Goal: Information Seeking & Learning: Learn about a topic

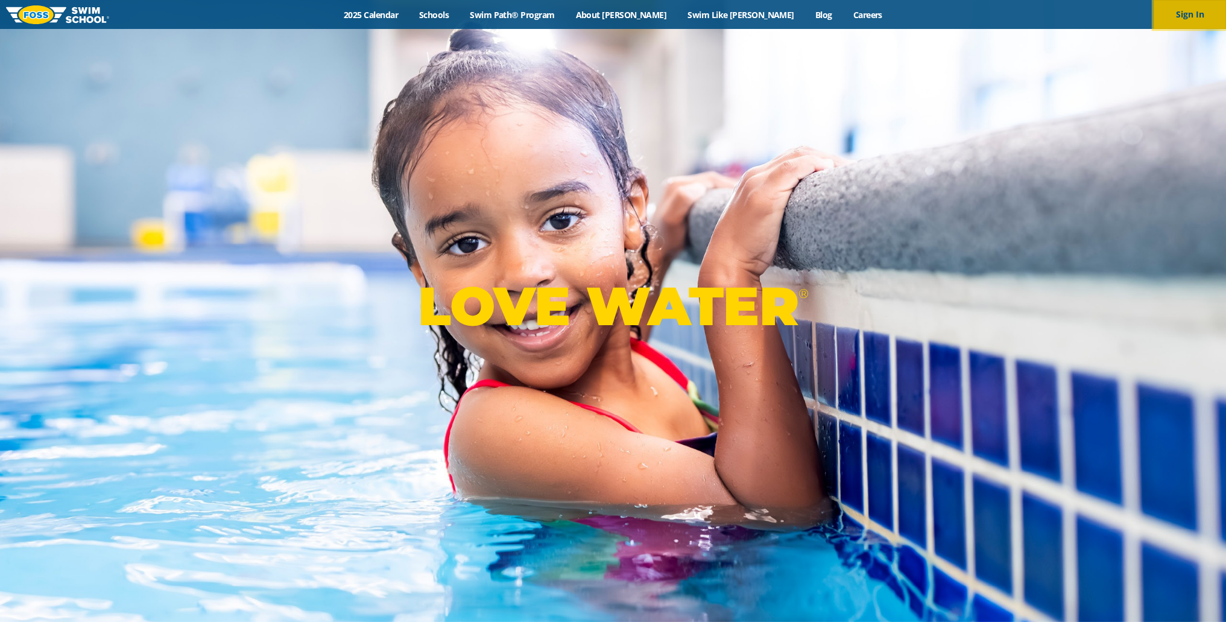
click at [1187, 10] on button "Sign In" at bounding box center [1190, 14] width 72 height 29
click at [409, 14] on link "2025 Calendar" at bounding box center [371, 14] width 75 height 11
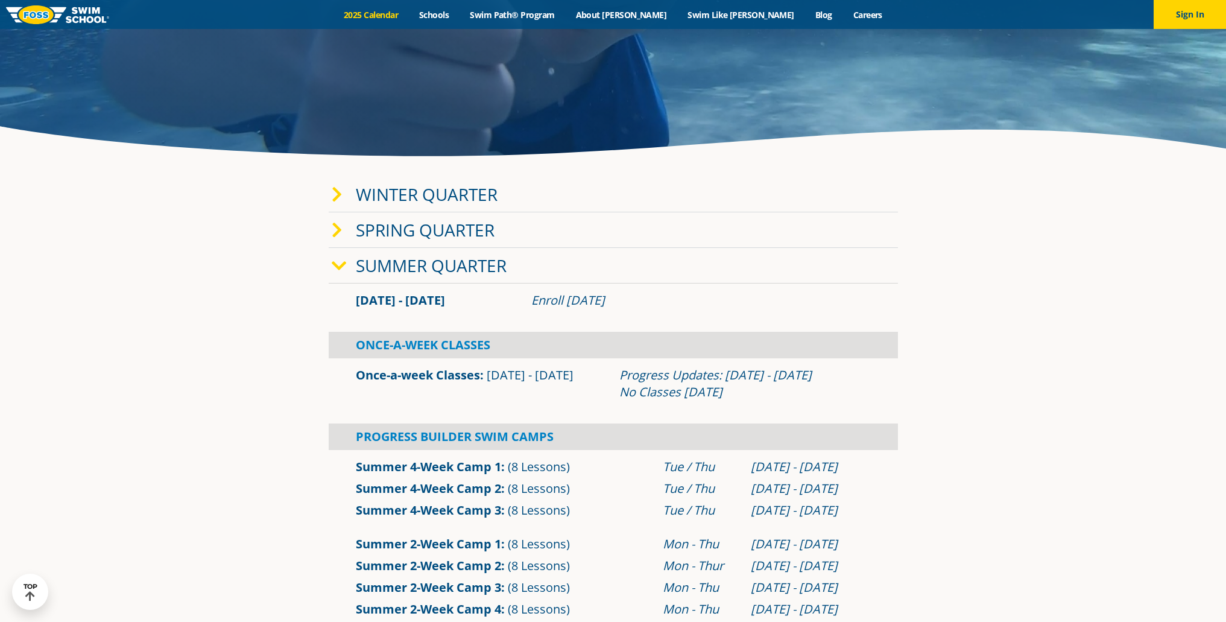
scroll to position [302, 0]
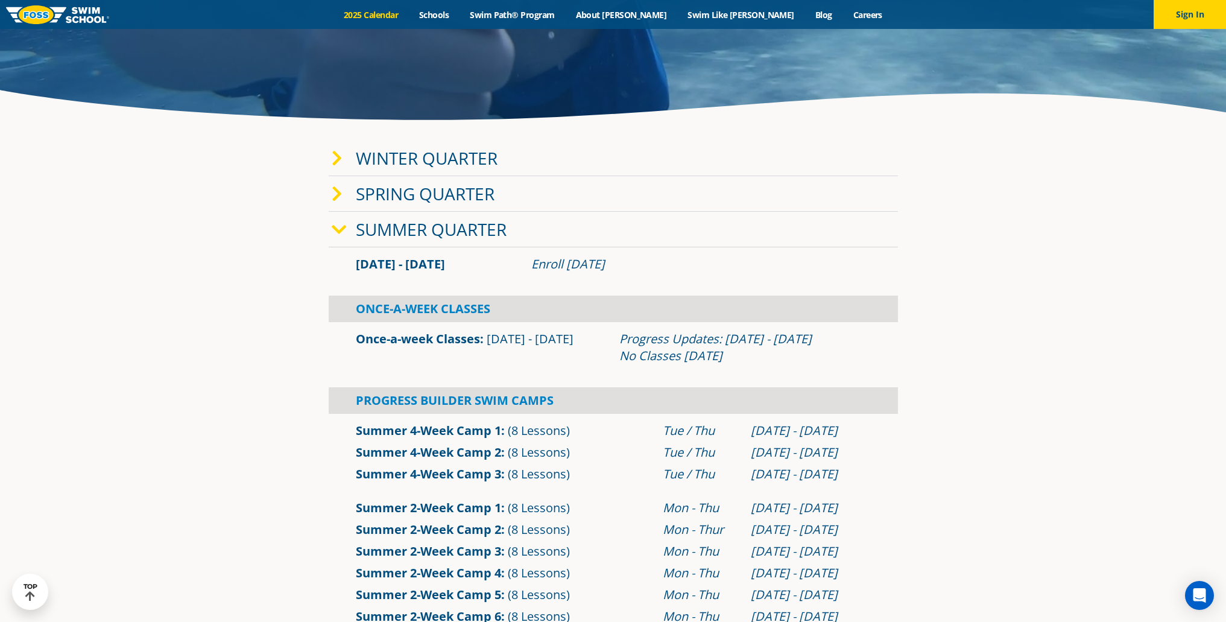
click at [343, 229] on icon at bounding box center [339, 229] width 15 height 17
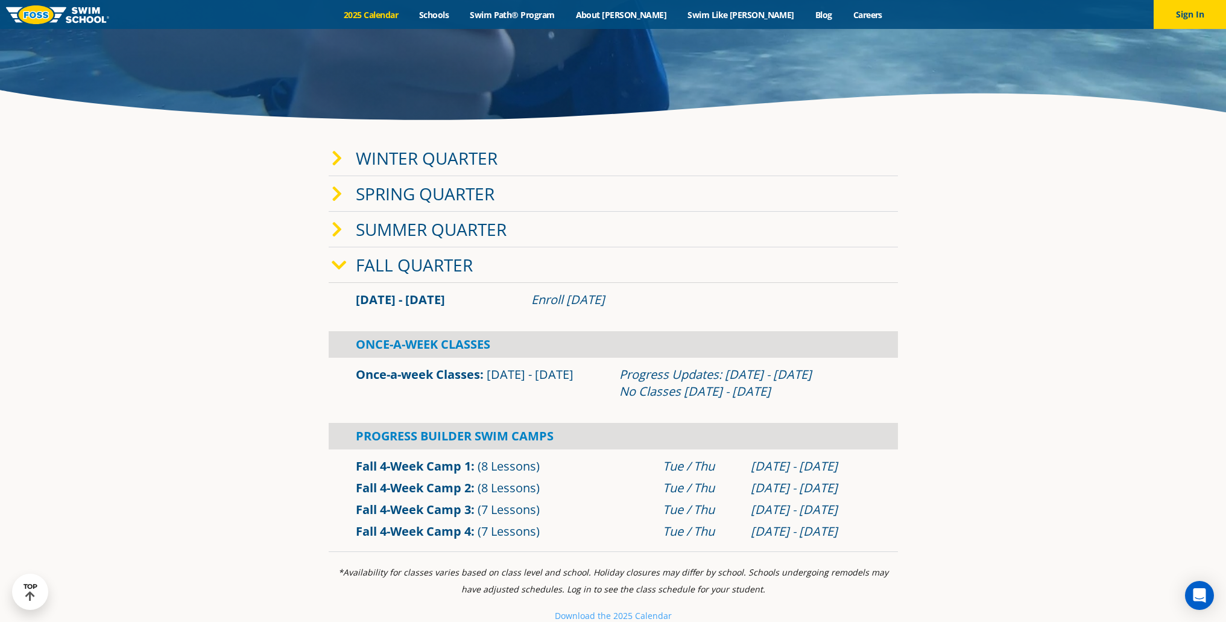
drag, startPoint x: 335, startPoint y: 160, endPoint x: 288, endPoint y: 154, distance: 46.8
click at [288, 154] on section "Winter Quarter Jan 2 - Mar 12 Enroll Nov 12, 2024 Once-A-Week Classes" at bounding box center [614, 347] width 724 height 424
click at [340, 229] on icon at bounding box center [337, 229] width 11 height 17
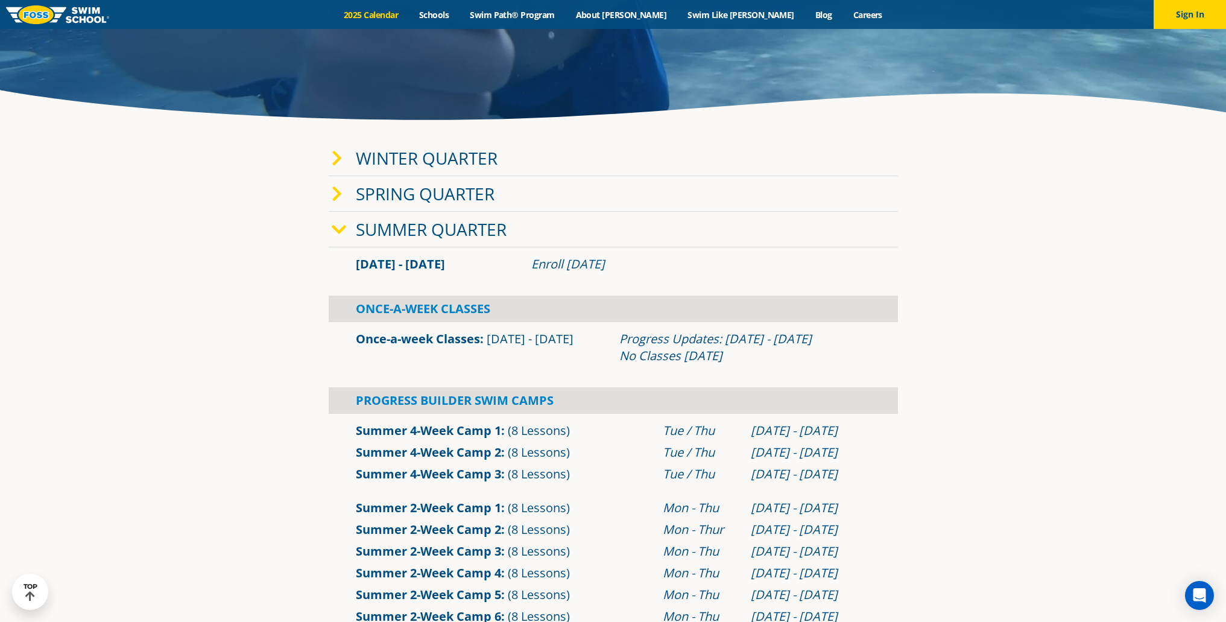
click at [340, 229] on icon at bounding box center [339, 229] width 15 height 17
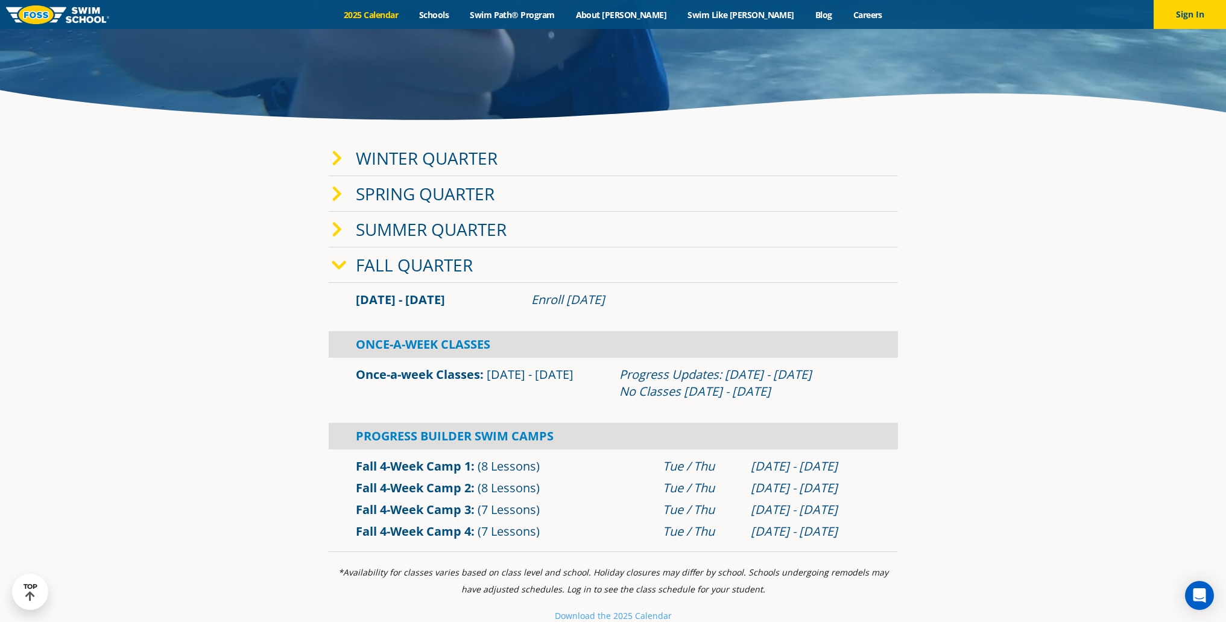
click at [330, 189] on div "Spring Quarter" at bounding box center [614, 194] width 570 height 36
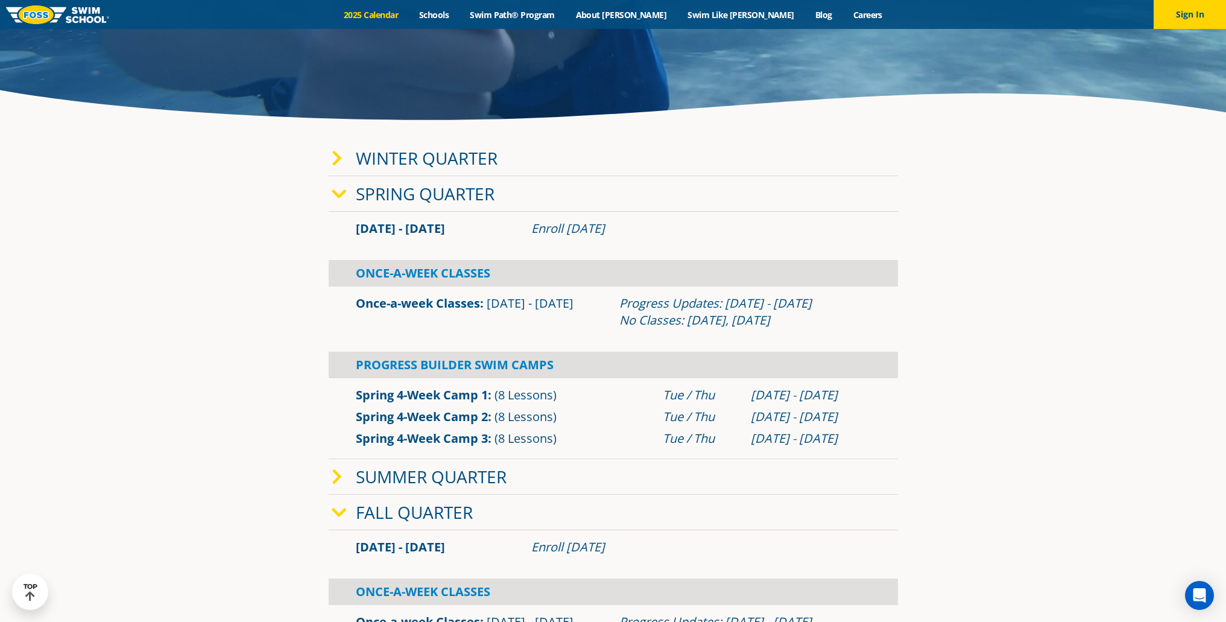
click at [330, 189] on div "Spring Quarter" at bounding box center [614, 194] width 570 height 36
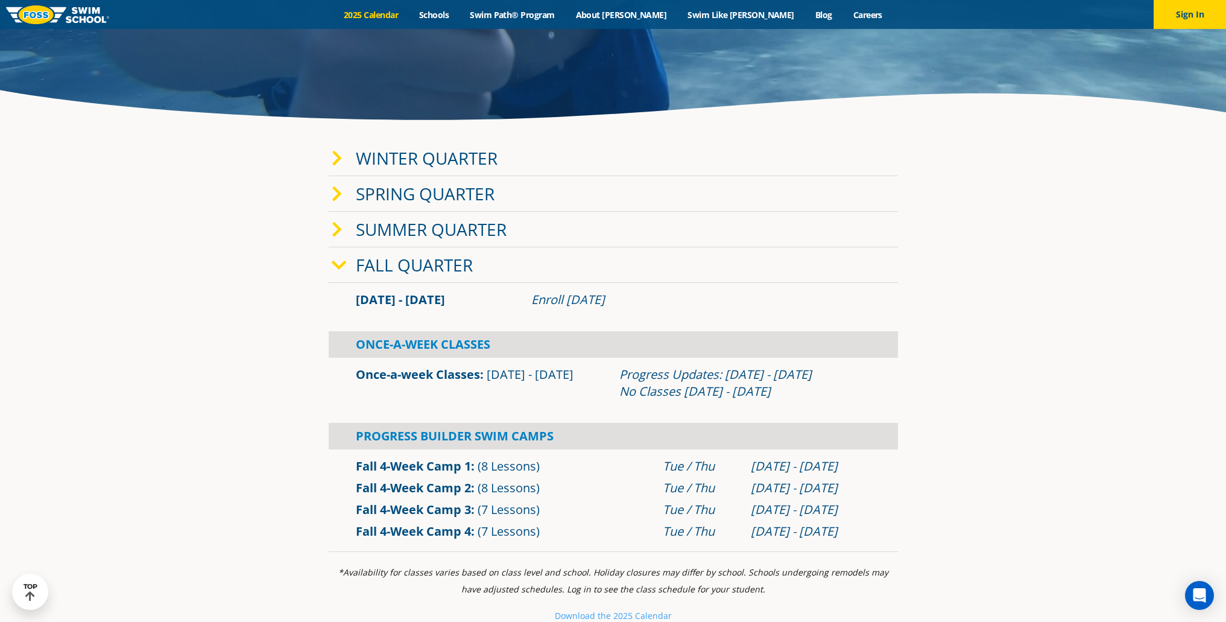
click at [337, 161] on icon at bounding box center [337, 158] width 11 height 17
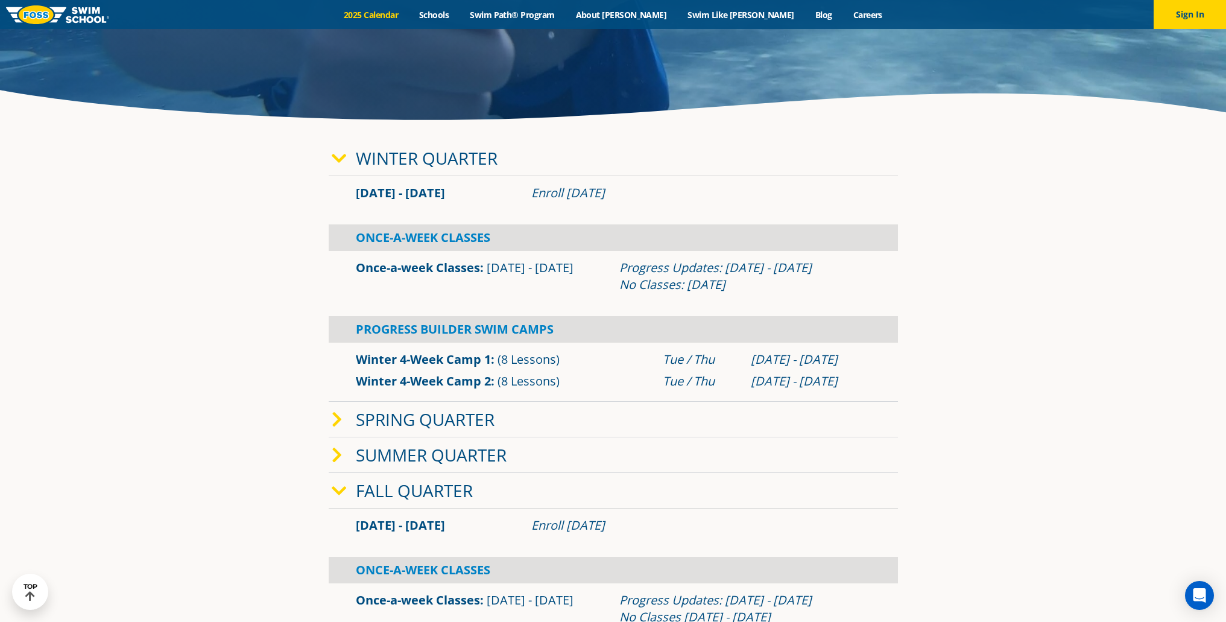
click at [337, 161] on icon at bounding box center [339, 158] width 15 height 17
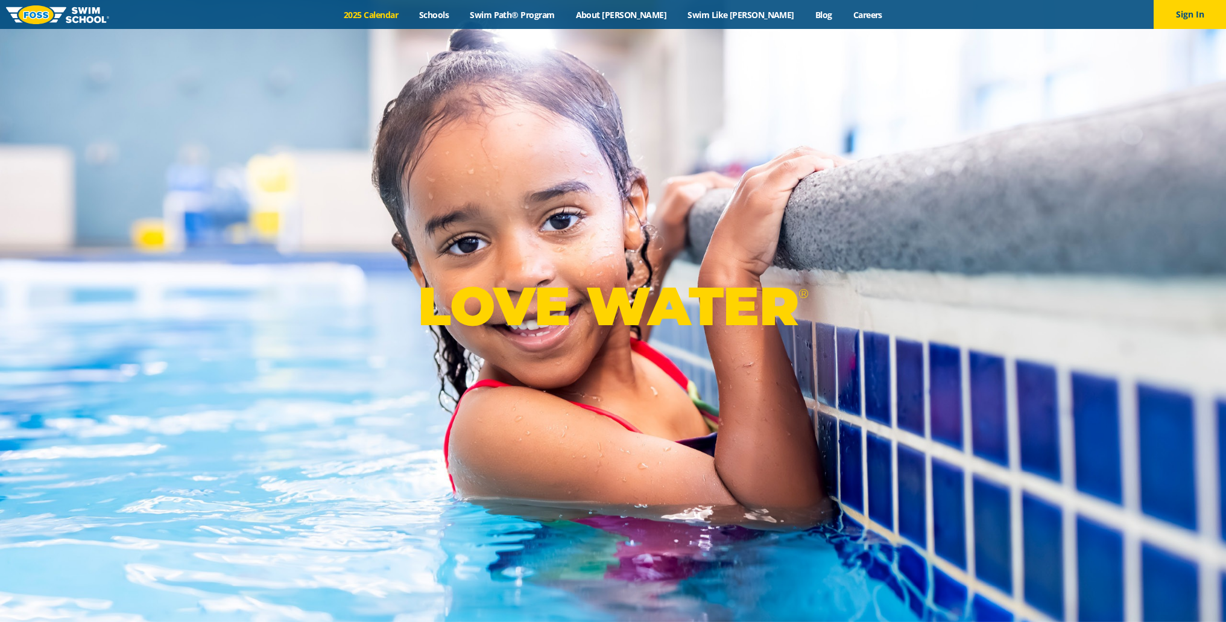
click at [409, 17] on link "2025 Calendar" at bounding box center [371, 14] width 75 height 11
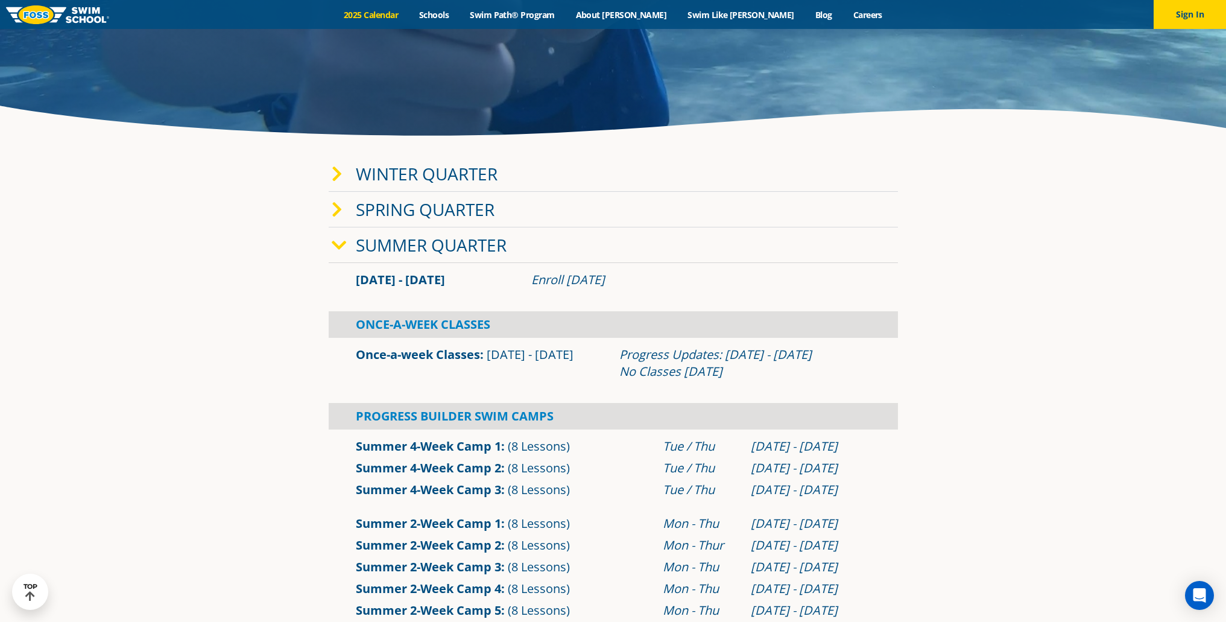
scroll to position [302, 0]
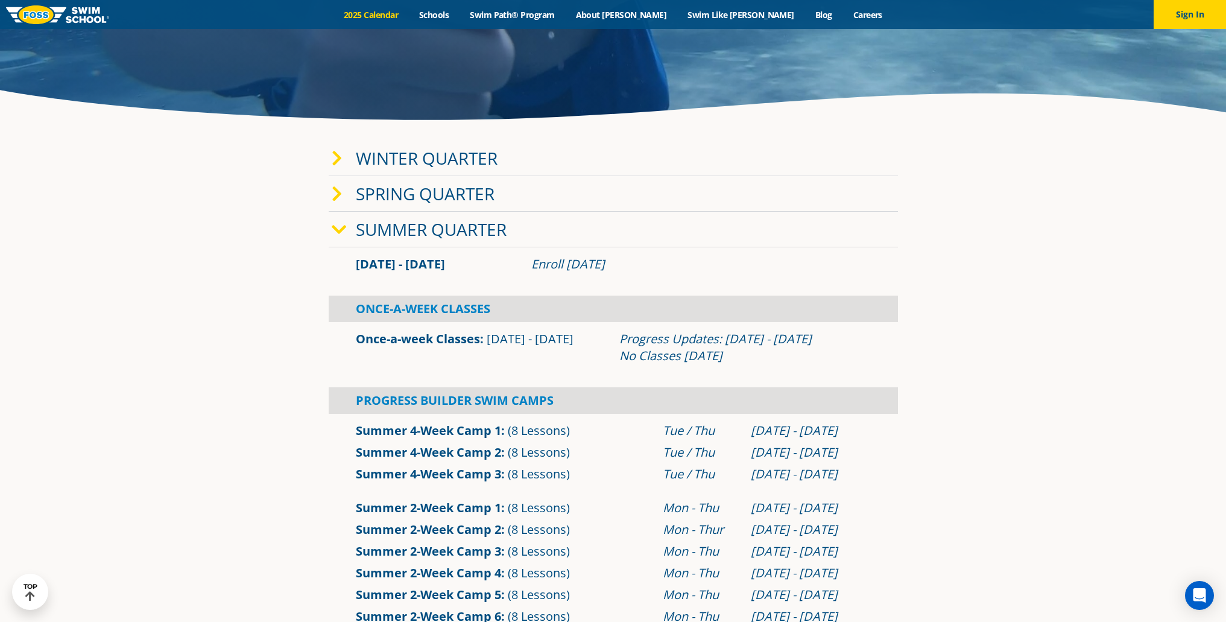
click at [337, 228] on icon at bounding box center [339, 229] width 15 height 17
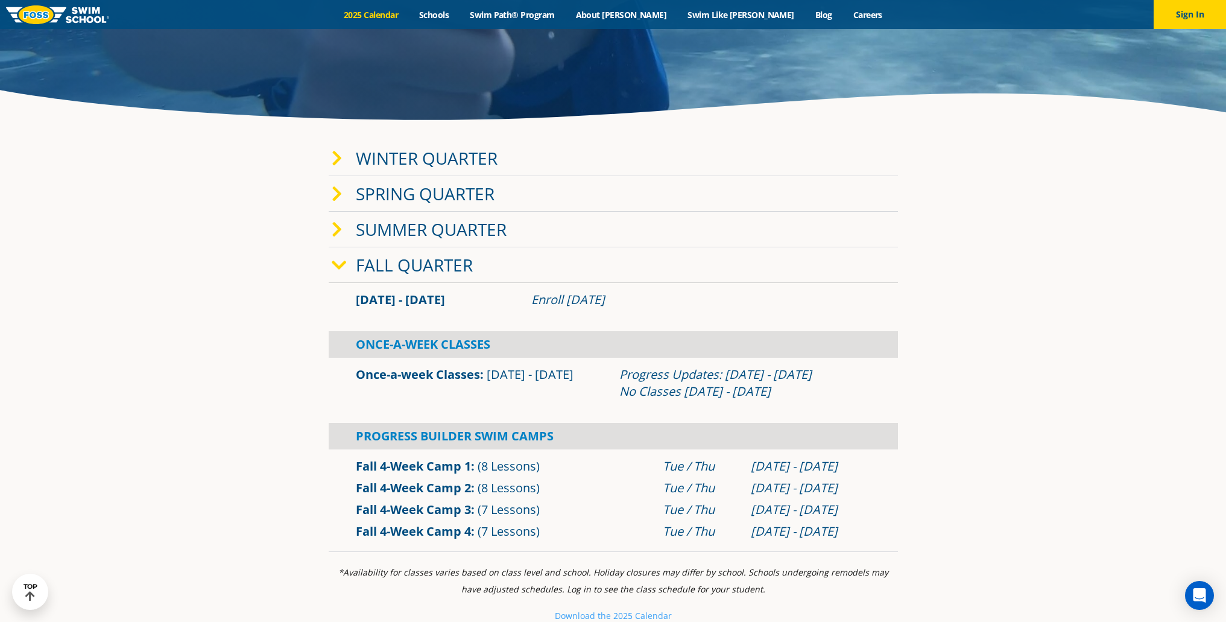
click at [340, 159] on icon at bounding box center [337, 158] width 11 height 17
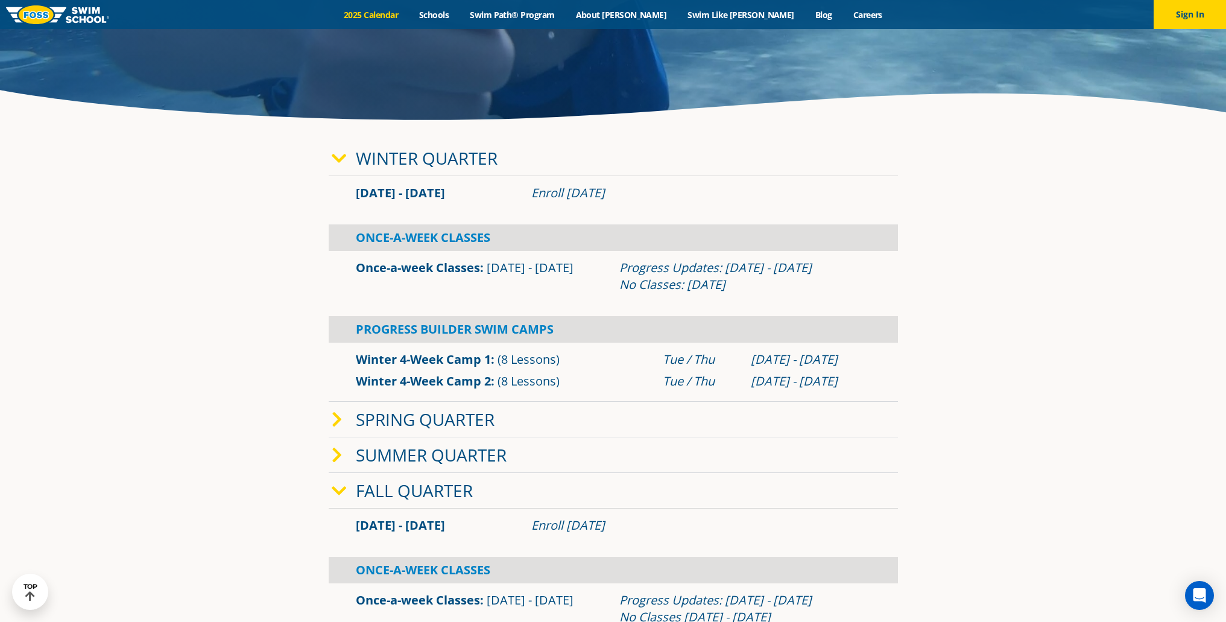
drag, startPoint x: 327, startPoint y: 416, endPoint x: 335, endPoint y: 420, distance: 9.4
click at [327, 416] on div "Winter Quarter [DATE] - [DATE] Enroll [DATE] Once-A-Week Classes Once-a-week Cl…" at bounding box center [614, 459] width 582 height 649
click at [335, 420] on icon at bounding box center [337, 419] width 11 height 17
